Goal: Task Accomplishment & Management: Manage account settings

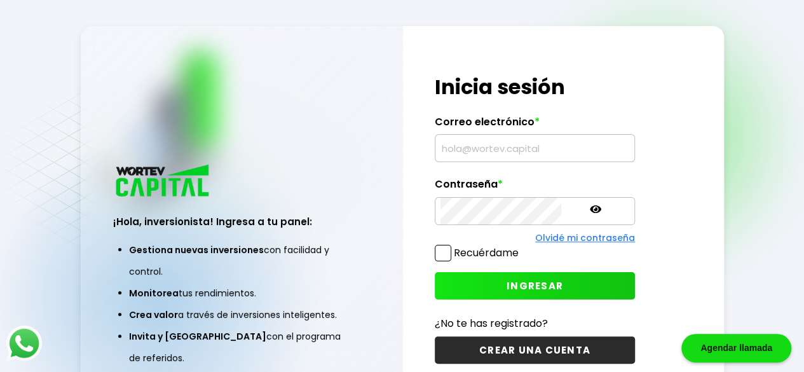
type input "[EMAIL_ADDRESS][DOMAIN_NAME]"
click at [506, 285] on span "INGRESAR" at bounding box center [534, 285] width 57 height 13
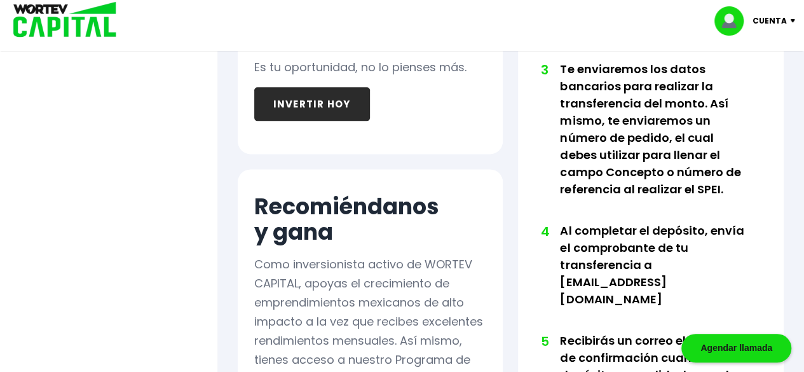
scroll to position [762, 0]
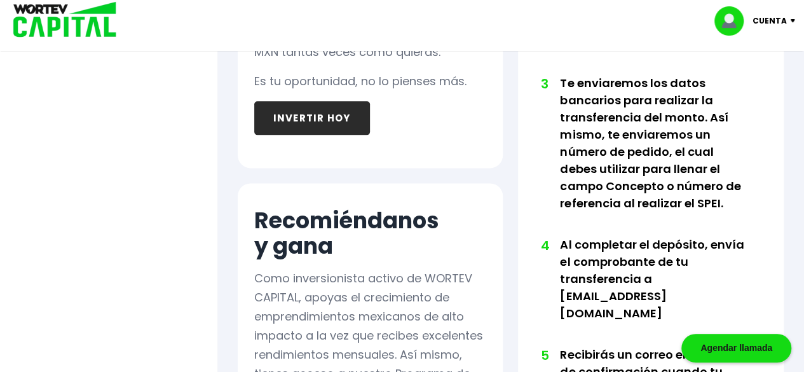
click at [291, 114] on button "INVERTIR HOY" at bounding box center [312, 118] width 116 height 34
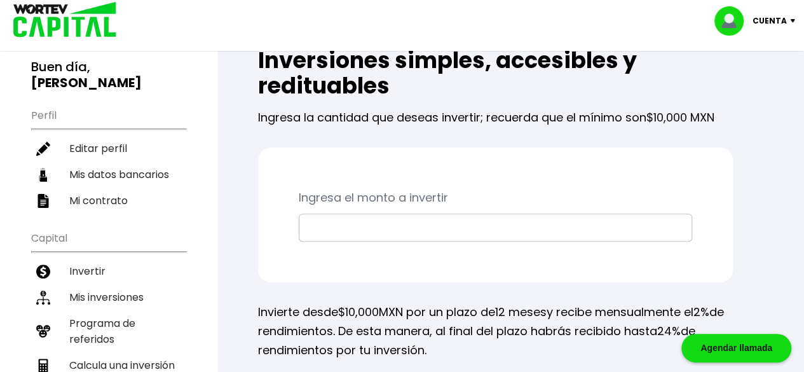
scroll to position [64, 0]
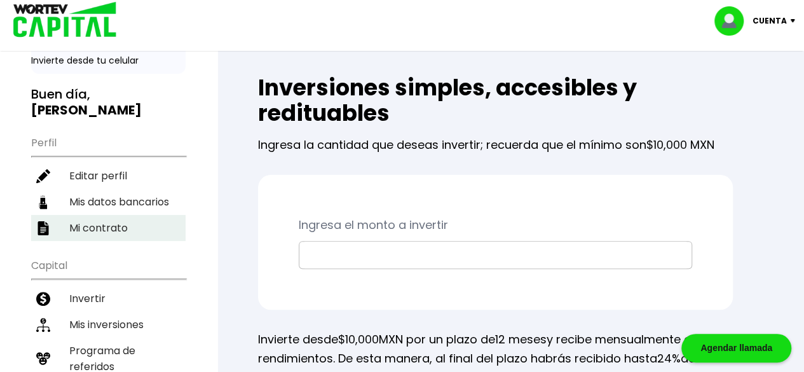
click at [111, 228] on li "Mi contrato" at bounding box center [108, 228] width 154 height 26
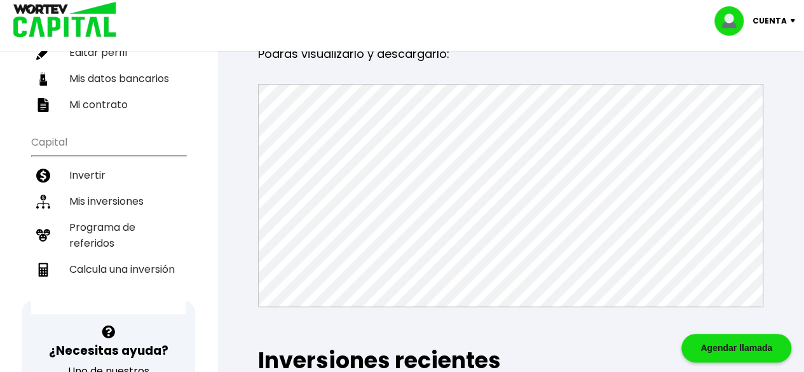
scroll to position [191, 0]
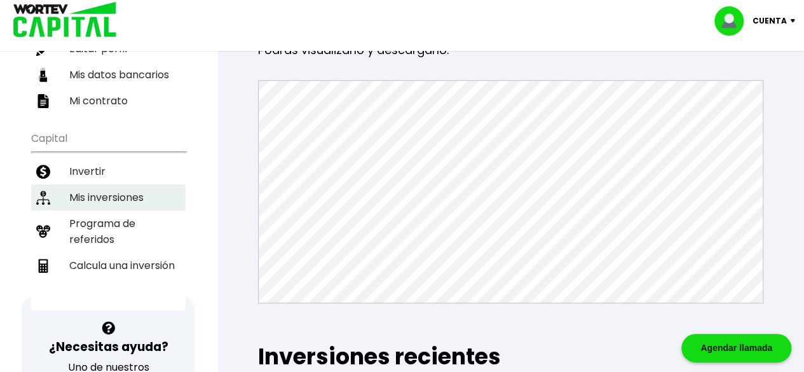
click at [136, 197] on li "Mis inversiones" at bounding box center [108, 197] width 154 height 26
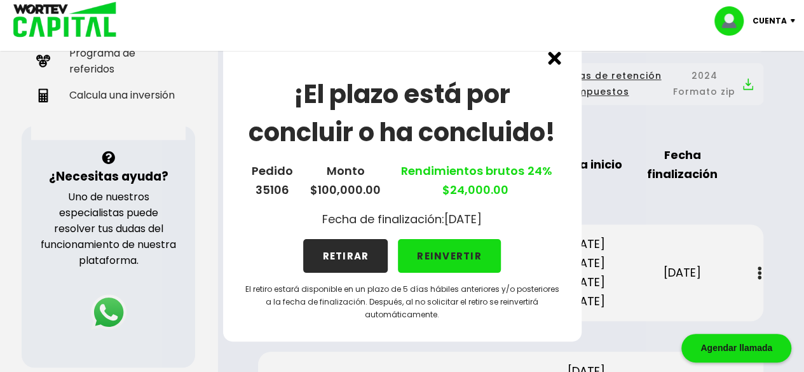
scroll to position [381, 0]
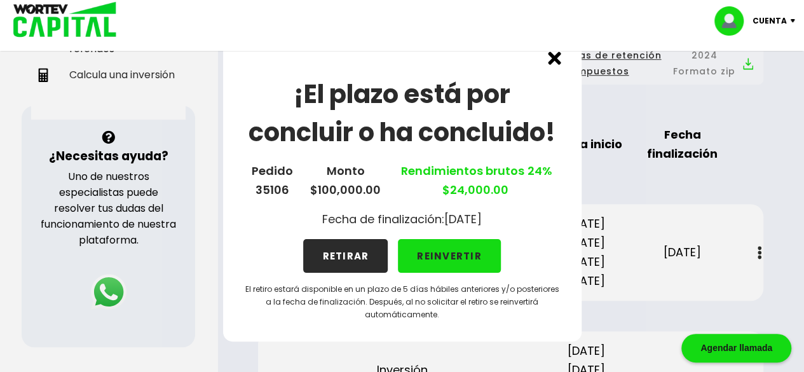
click at [343, 252] on button "RETIRAR" at bounding box center [345, 256] width 84 height 34
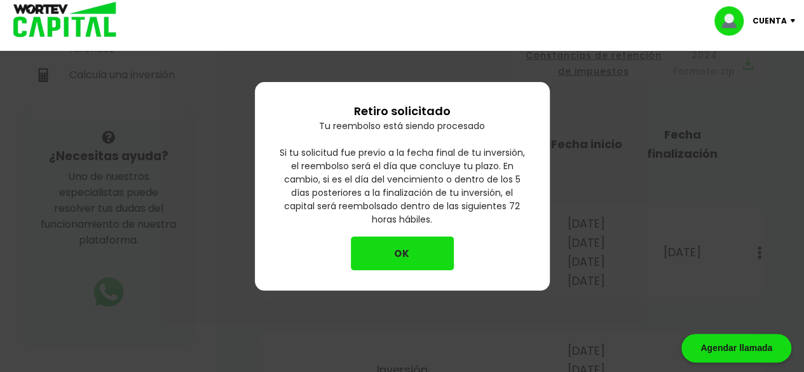
click at [342, 255] on div "Retiro solicitado Tu reembolso está siendo procesado Si tu solicitud fue previo…" at bounding box center [402, 186] width 295 height 208
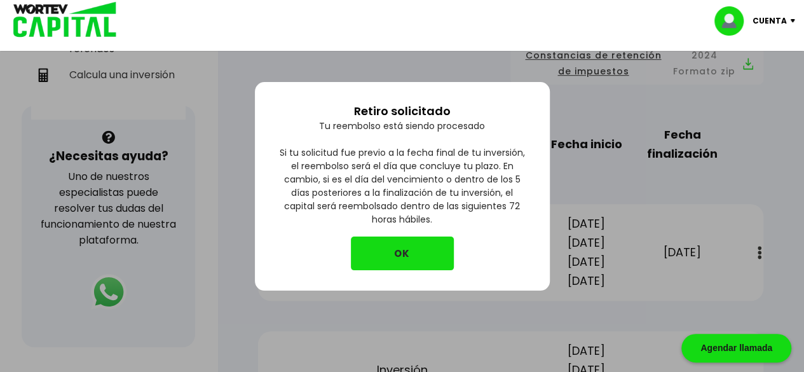
click at [410, 252] on button "OK" at bounding box center [402, 253] width 103 height 34
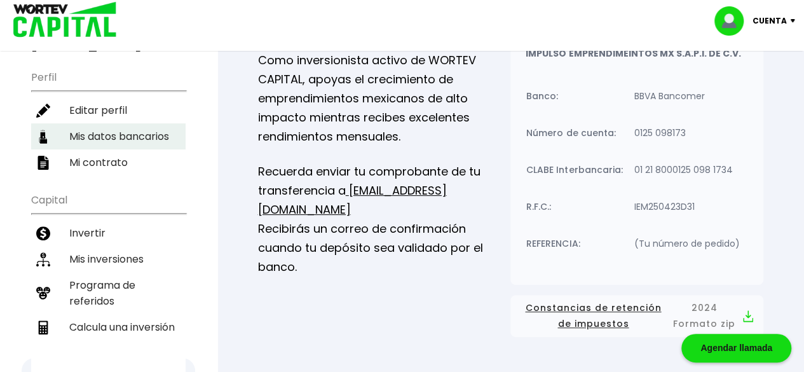
scroll to position [0, 0]
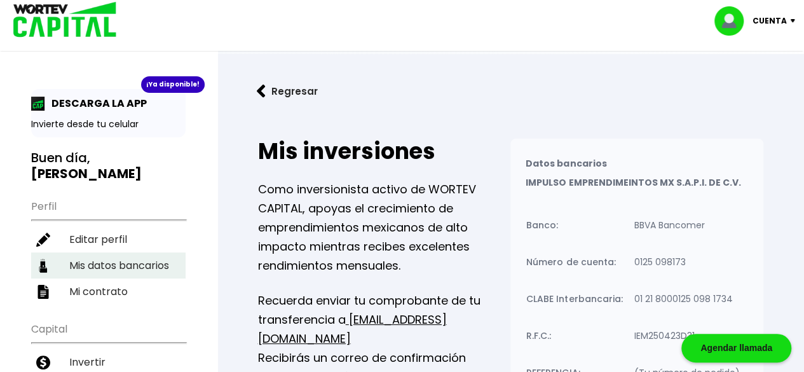
click at [123, 262] on li "Mis datos bancarios" at bounding box center [108, 265] width 154 height 26
select select "HSBC"
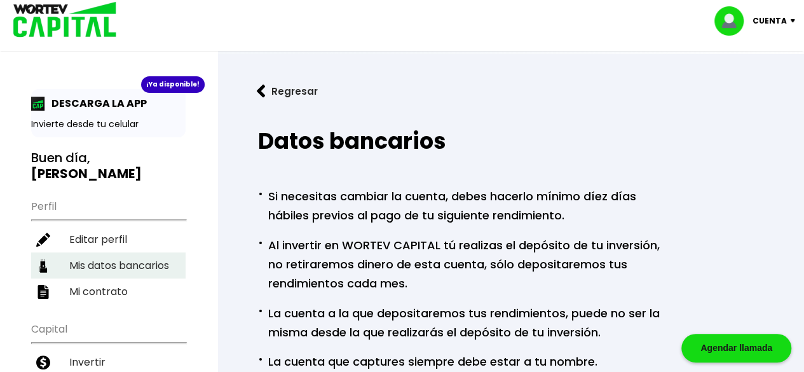
click at [111, 263] on li "Mis datos bancarios" at bounding box center [108, 265] width 154 height 26
click at [106, 103] on p "DESCARGA LA APP" at bounding box center [96, 103] width 102 height 16
click at [38, 107] on img at bounding box center [38, 104] width 14 height 14
click at [101, 123] on p "Invierte desde tu celular" at bounding box center [108, 124] width 154 height 13
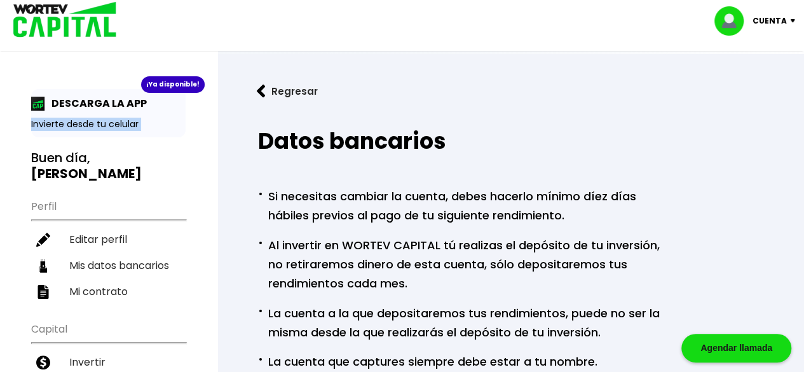
click at [101, 123] on p "Invierte desde tu celular" at bounding box center [108, 124] width 154 height 13
click at [34, 102] on img at bounding box center [38, 104] width 14 height 14
click at [34, 101] on img at bounding box center [38, 104] width 14 height 14
click at [138, 104] on p "DESCARGA LA APP" at bounding box center [96, 103] width 102 height 16
click at [85, 123] on p "Invierte desde tu celular" at bounding box center [108, 124] width 154 height 13
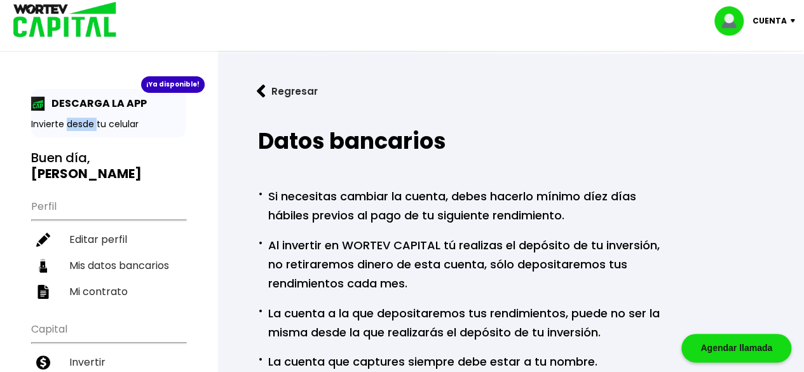
click at [85, 123] on p "Invierte desde tu celular" at bounding box center [108, 124] width 154 height 13
click at [785, 27] on p "Cuenta" at bounding box center [769, 20] width 34 height 19
click at [440, 61] on div "Regresar Datos bancarios · Si necesitas cambiar la cuenta, debes hacerlo mínimo…" at bounding box center [510, 350] width 586 height 593
click at [58, 24] on img at bounding box center [60, 20] width 121 height 41
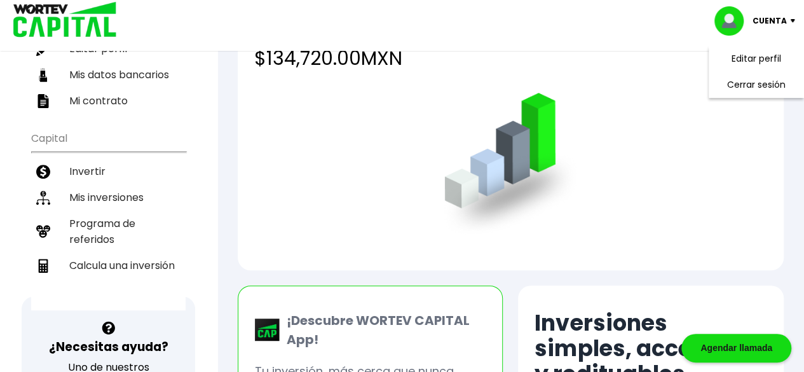
scroll to position [318, 0]
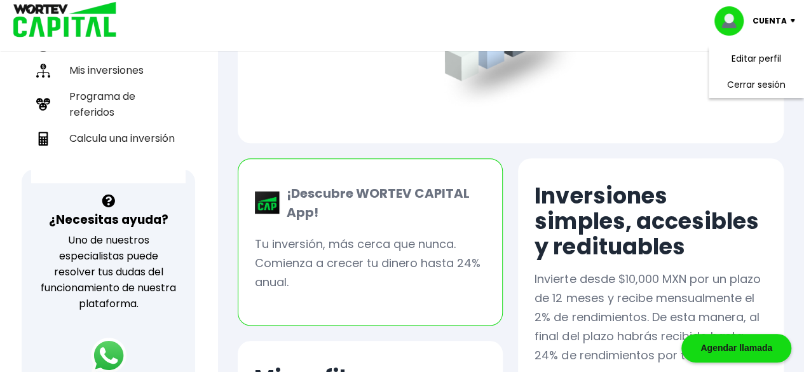
click at [324, 264] on p "Tu inversión, más cerca que nunca. Comienza a crecer tu dinero hasta 24% anual." at bounding box center [370, 262] width 231 height 57
click at [352, 194] on p "¡Descubre WORTEV CAPITAL App!" at bounding box center [383, 203] width 206 height 38
click at [264, 205] on img at bounding box center [267, 202] width 25 height 23
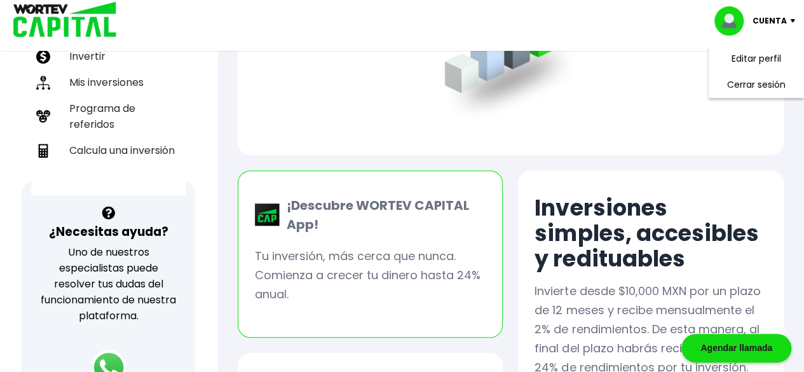
scroll to position [445, 0]
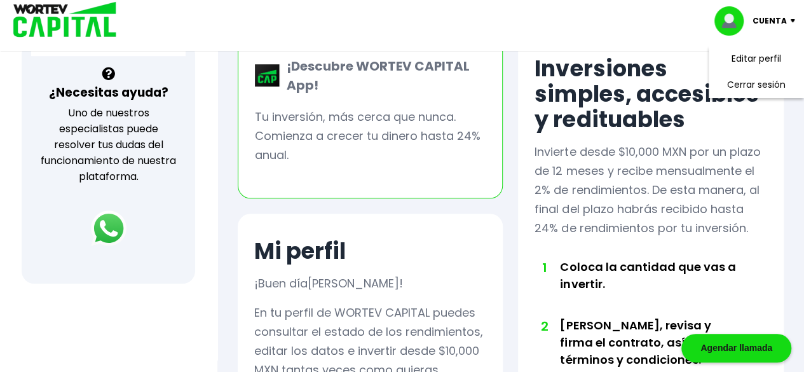
click at [418, 151] on p "Tu inversión, más cerca que nunca. Comienza a crecer tu dinero hasta 24% anual." at bounding box center [370, 135] width 231 height 57
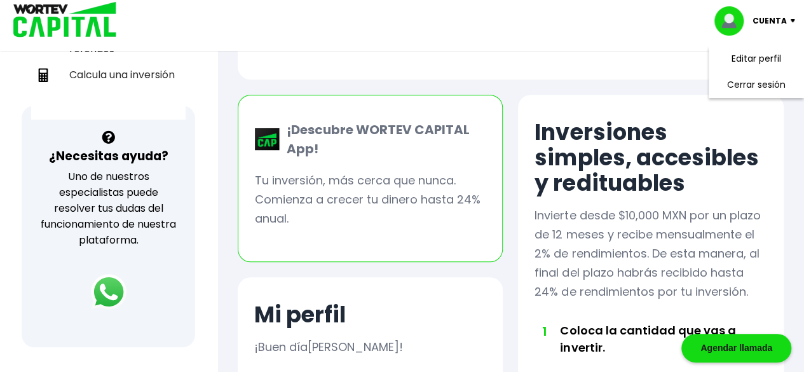
click at [270, 136] on img at bounding box center [267, 139] width 25 height 23
click at [255, 138] on img at bounding box center [267, 139] width 25 height 23
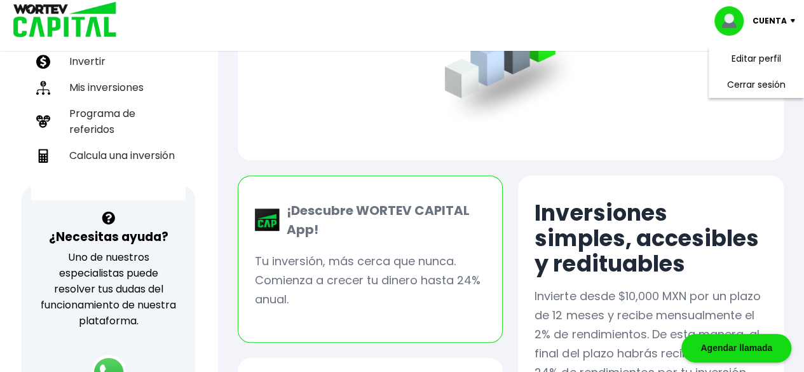
scroll to position [224, 0]
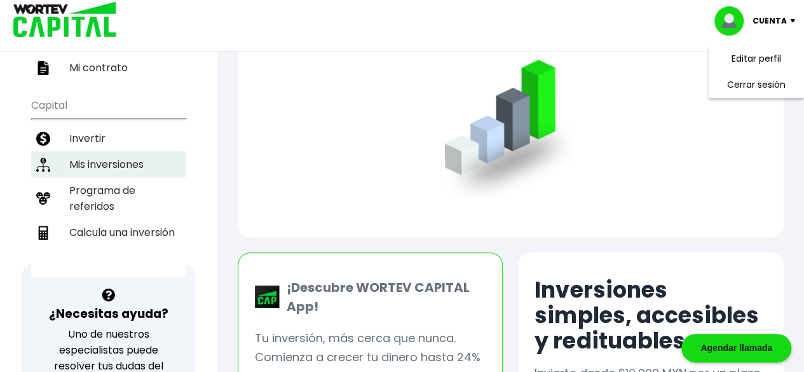
click at [97, 157] on li "Mis inversiones" at bounding box center [108, 164] width 154 height 26
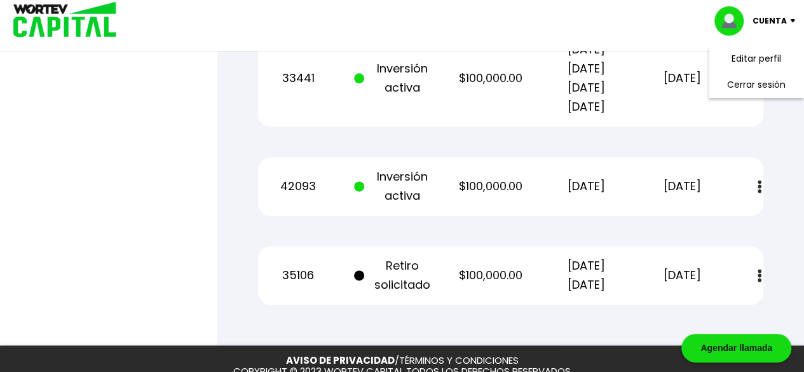
scroll to position [826, 0]
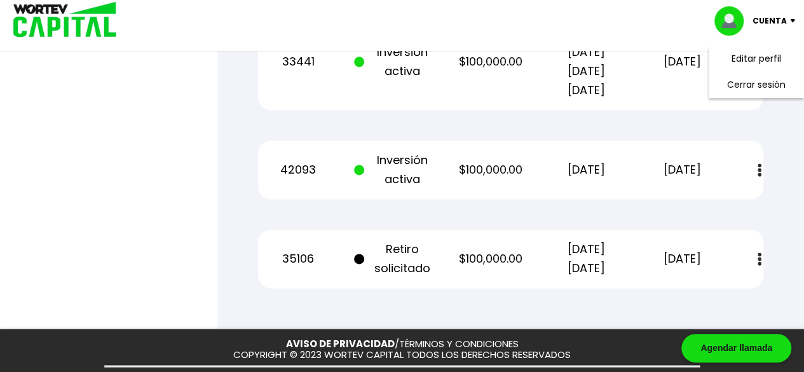
click at [761, 259] on button at bounding box center [759, 258] width 18 height 27
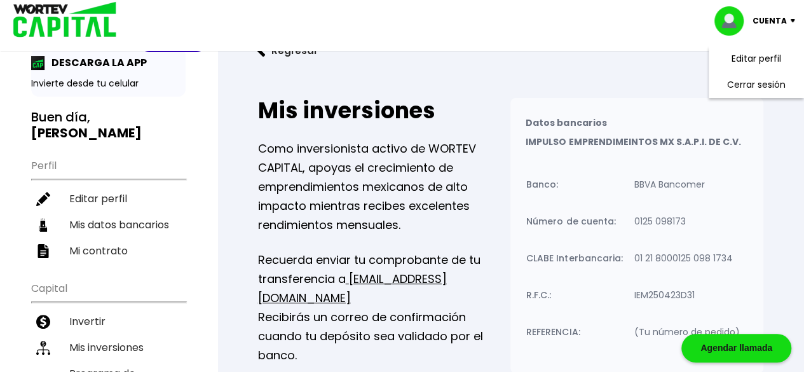
scroll to position [0, 0]
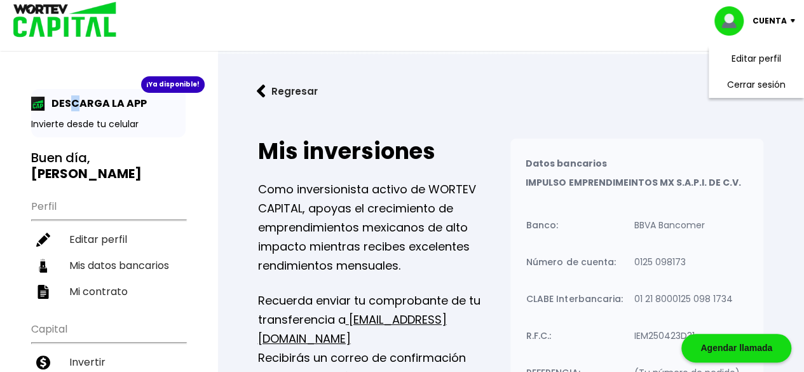
click at [76, 107] on p "DESCARGA LA APP" at bounding box center [96, 103] width 102 height 16
click at [81, 24] on img at bounding box center [60, 20] width 121 height 41
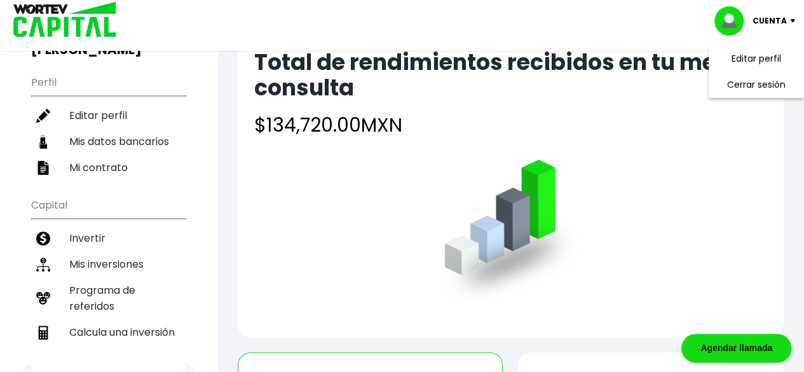
scroll to position [191, 0]
